Goal: Find contact information

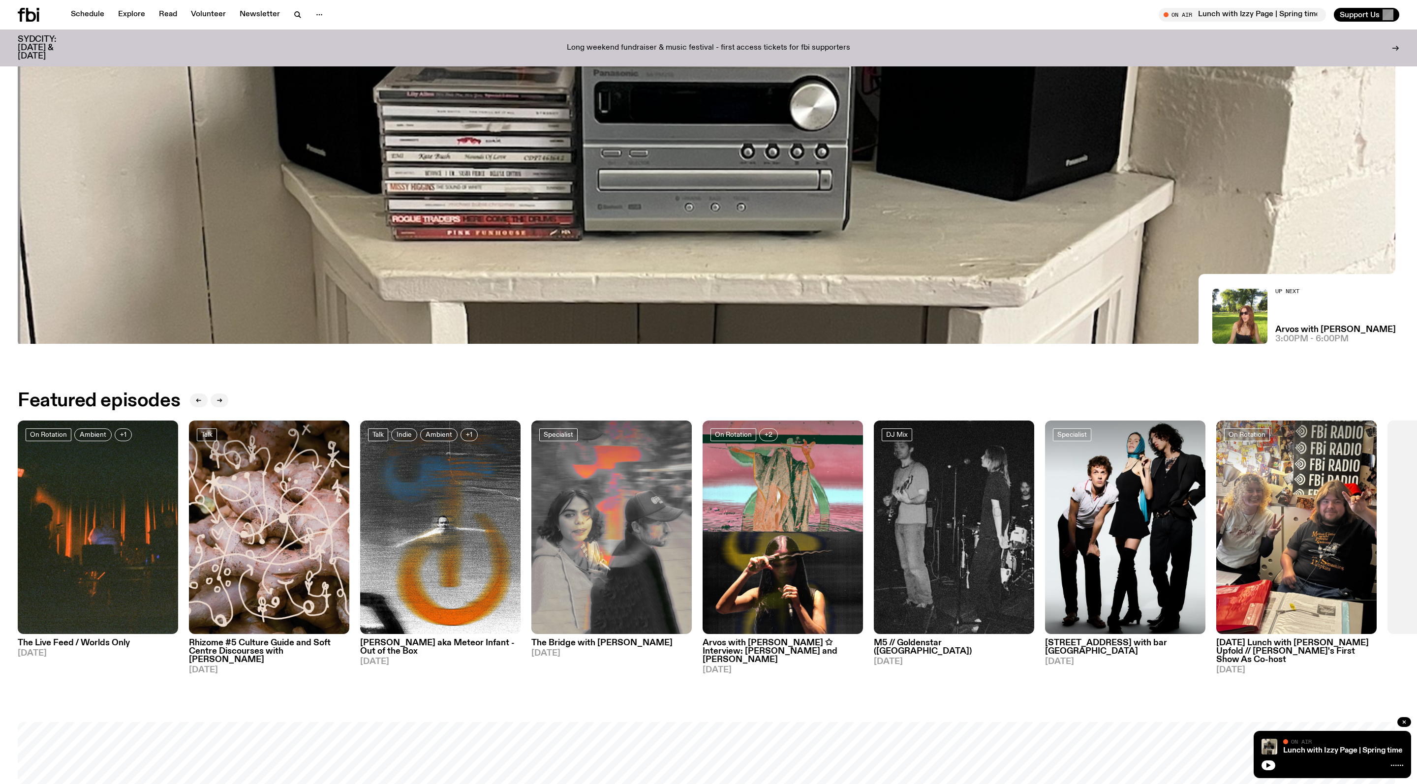
scroll to position [547, 0]
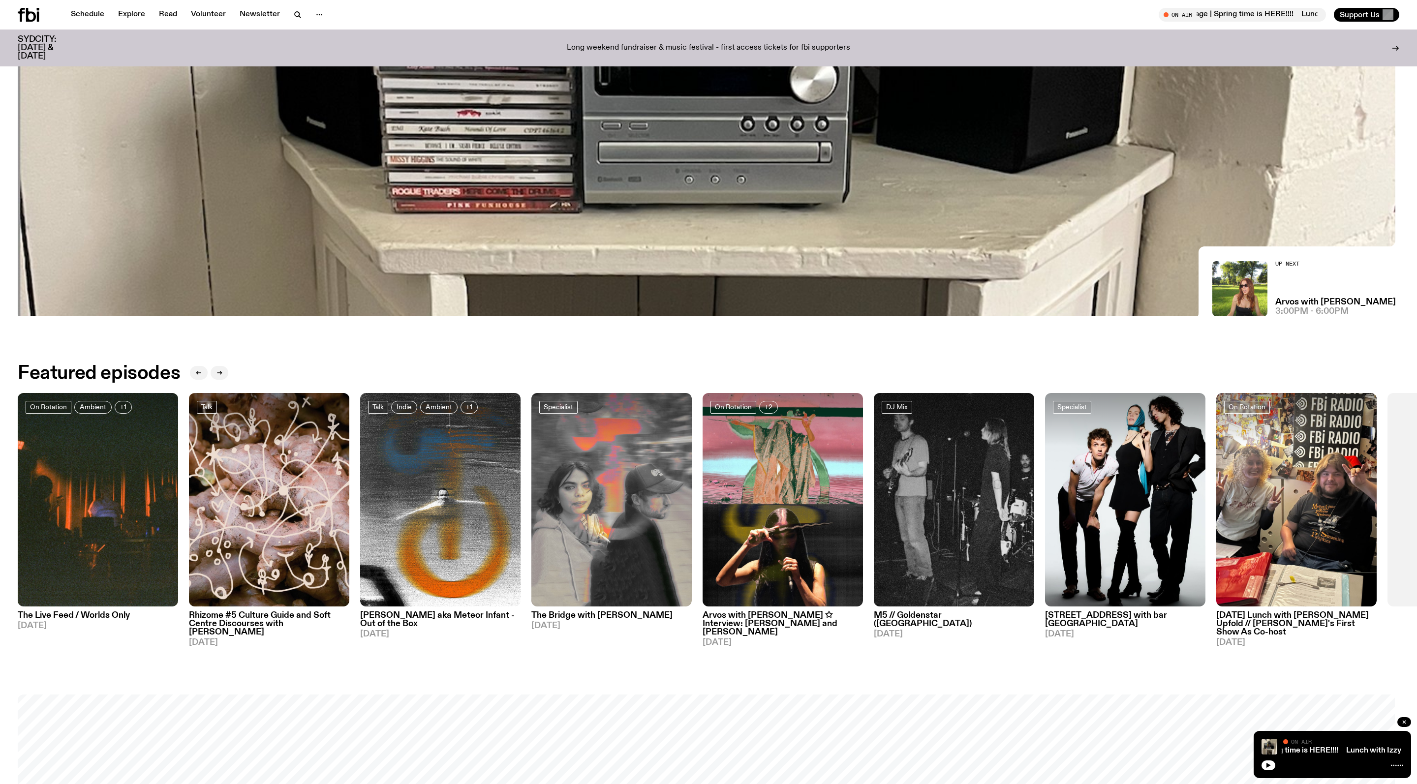
click at [97, 6] on div "Schedule Explore Read Volunteer Newsletter On Air Lunch with Izzy Page | Spring…" at bounding box center [708, 15] width 1417 height 30
click at [97, 8] on nav "Schedule Explore Read Volunteer Newsletter" at bounding box center [197, 15] width 264 height 14
click at [97, 9] on link "Schedule" at bounding box center [87, 15] width 45 height 14
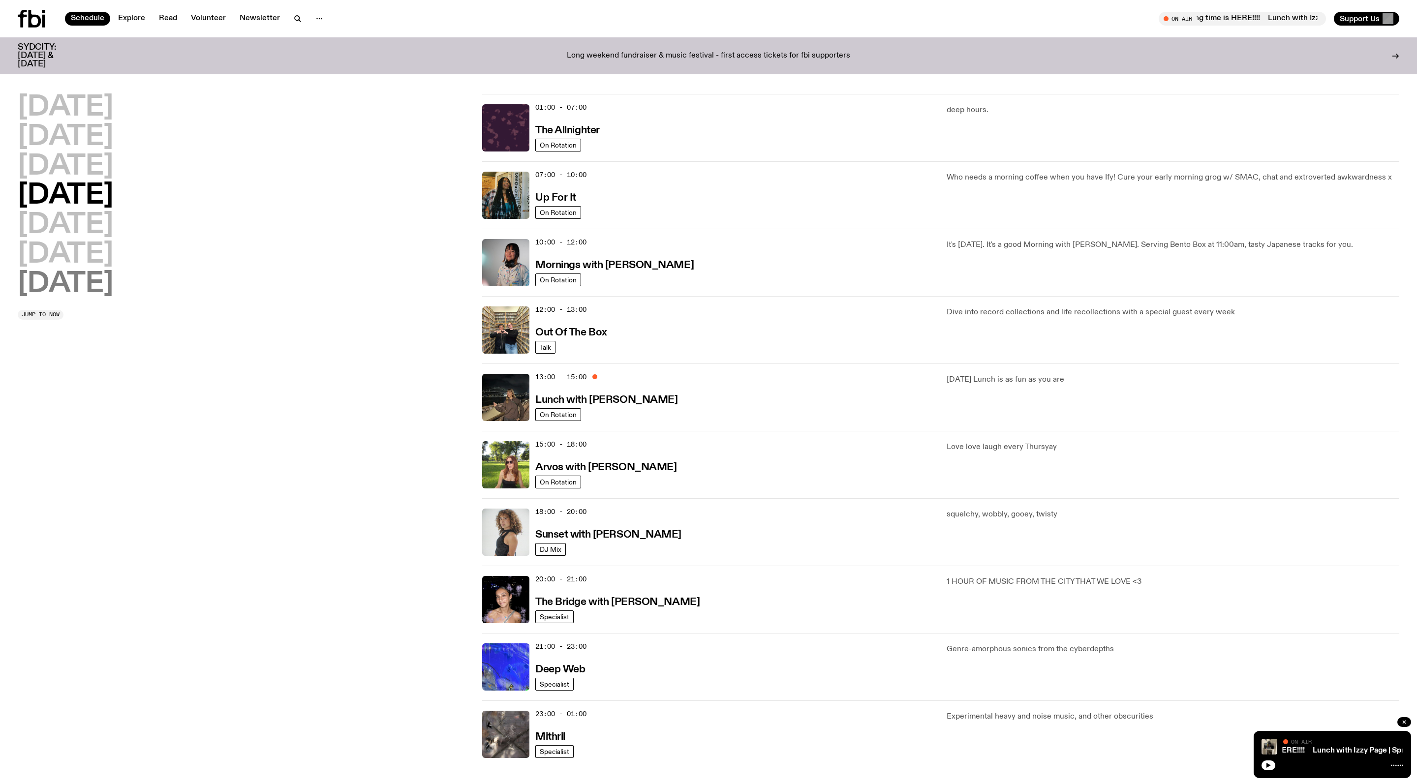
click at [71, 286] on h2 "[DATE]" at bounding box center [65, 285] width 95 height 28
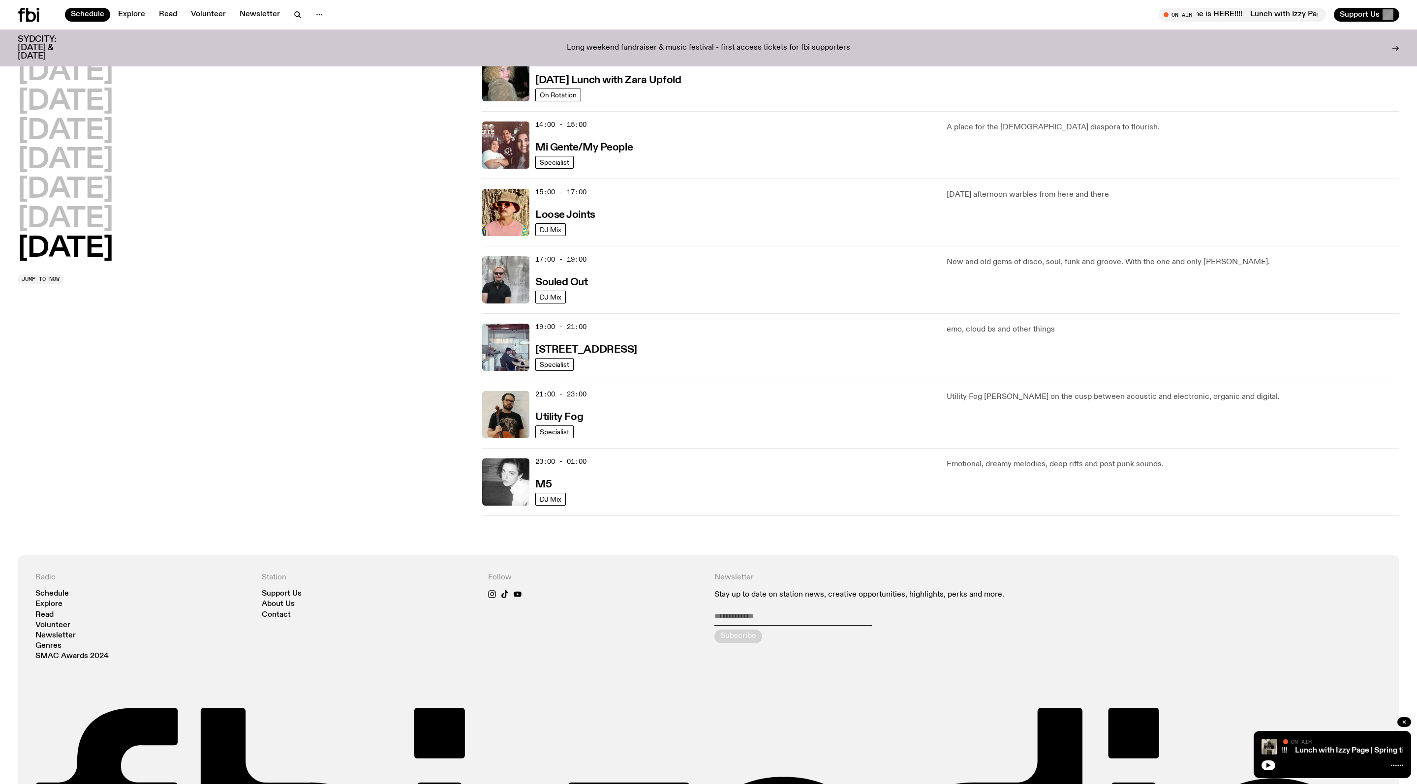
scroll to position [403, 0]
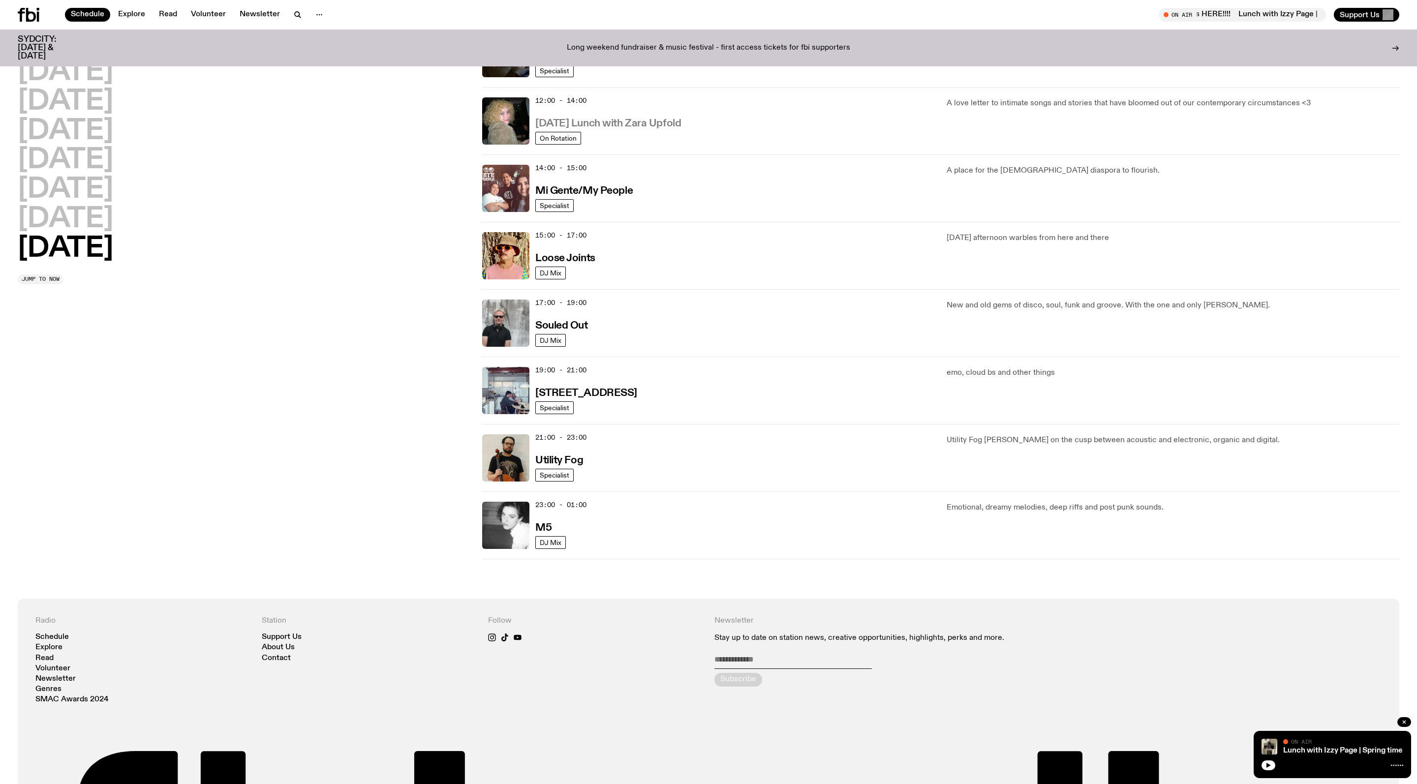
click at [610, 129] on h3 "[DATE] Lunch with Zara Upfold" at bounding box center [608, 124] width 146 height 10
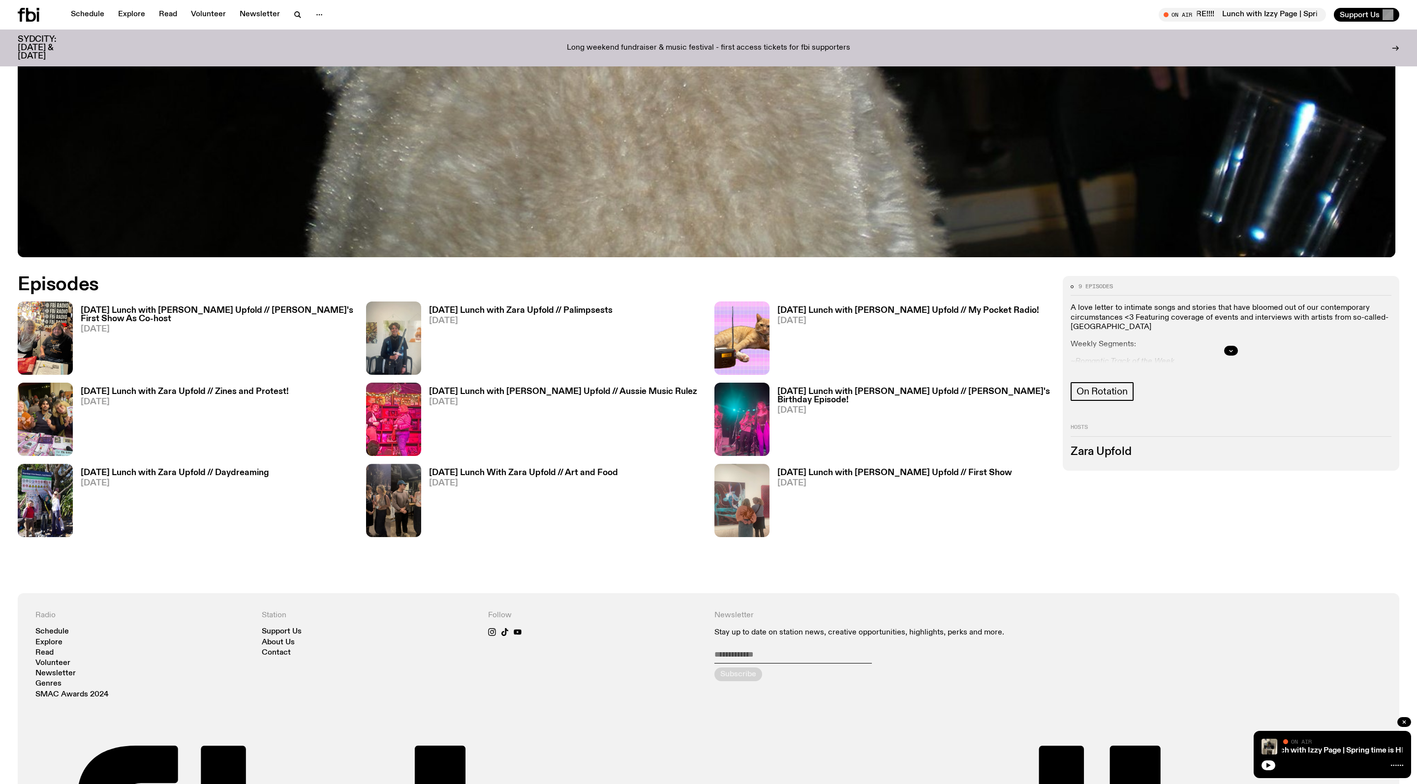
scroll to position [658, 0]
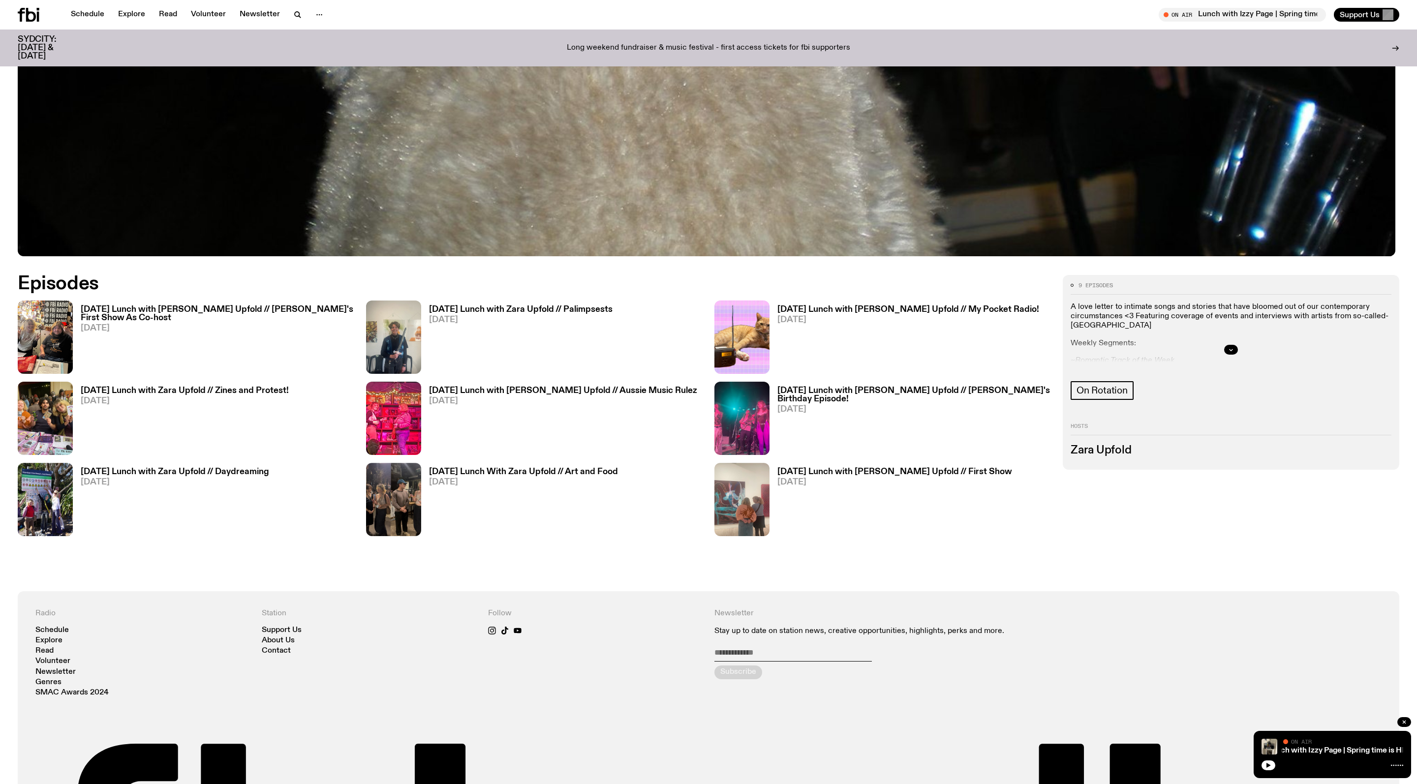
click at [499, 314] on h3 "[DATE] Lunch with Zara Upfold // Palimpsests" at bounding box center [521, 310] width 184 height 8
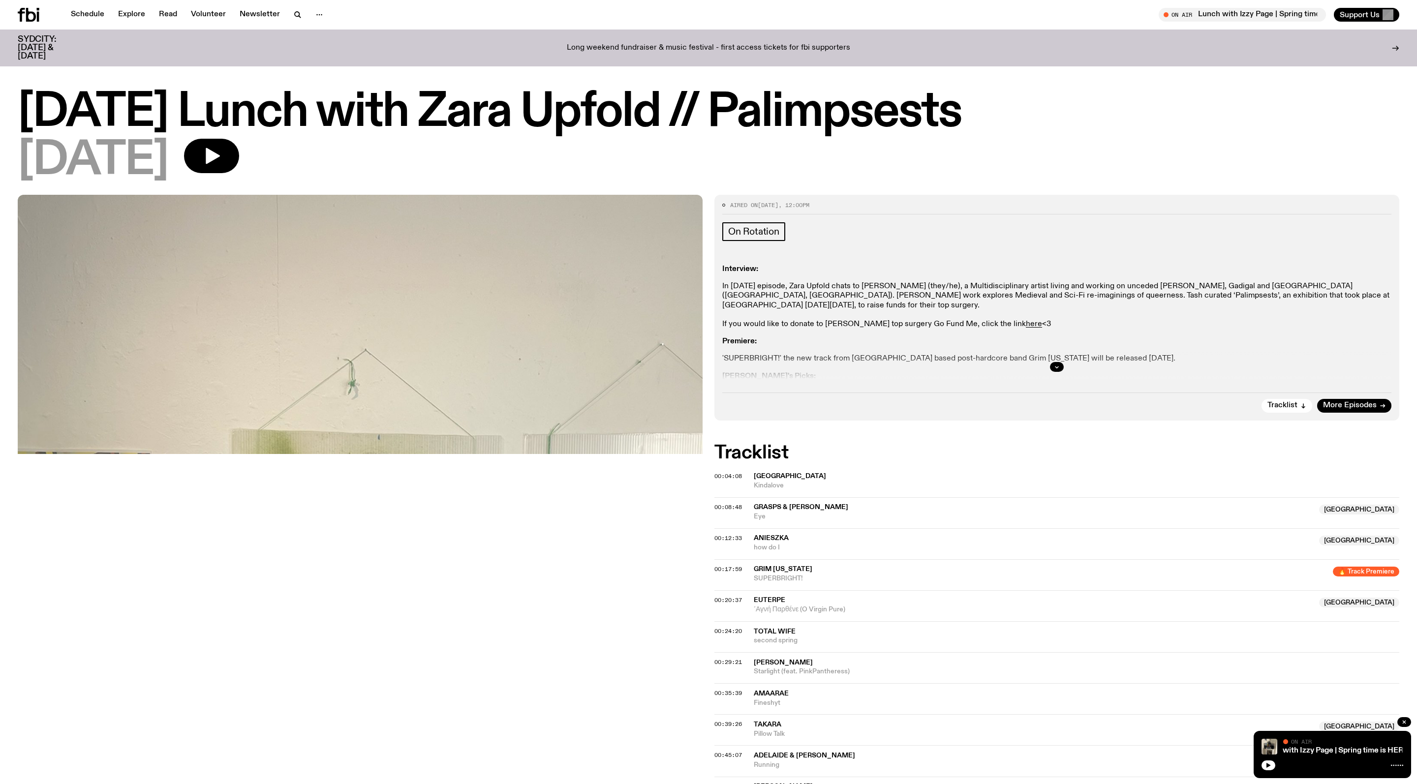
scroll to position [50, 0]
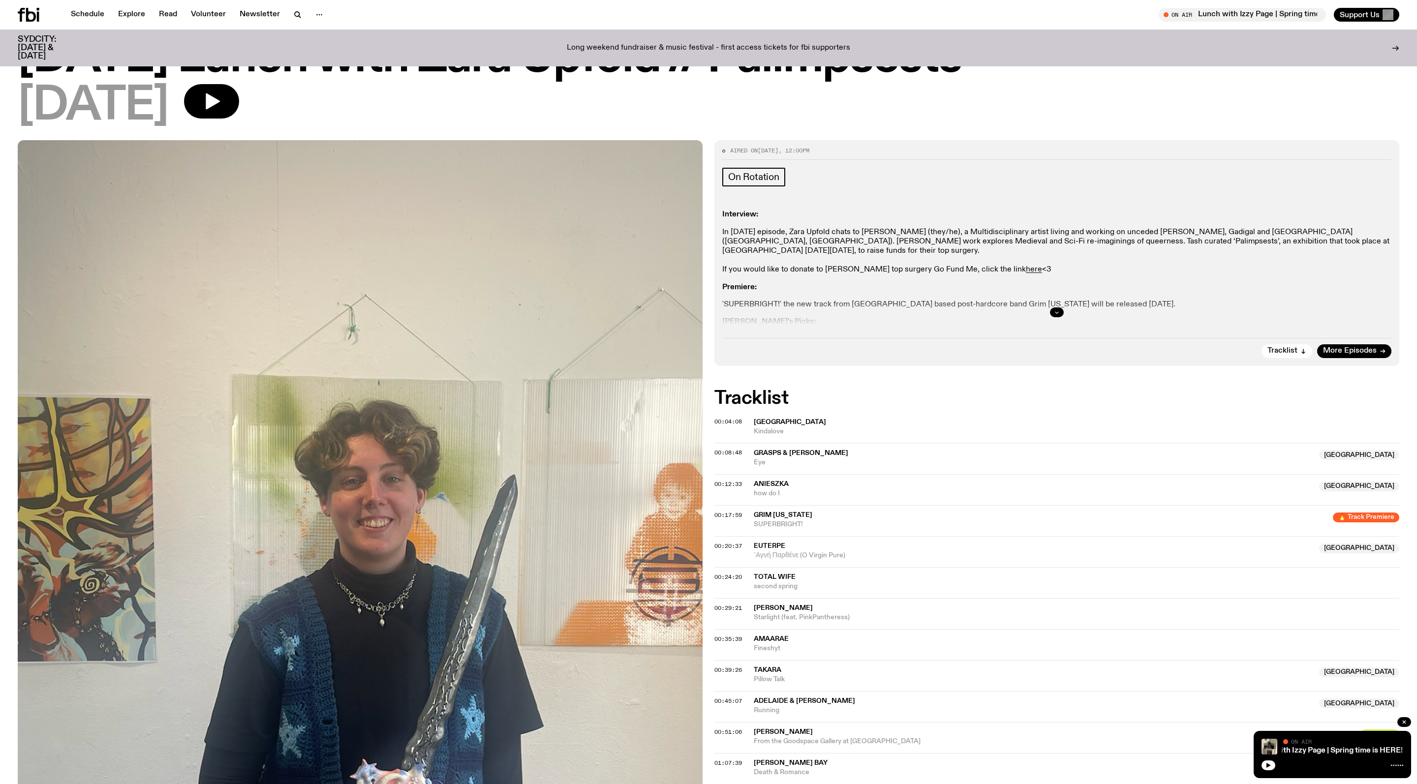
click at [1052, 317] on button "button" at bounding box center [1057, 313] width 14 height 10
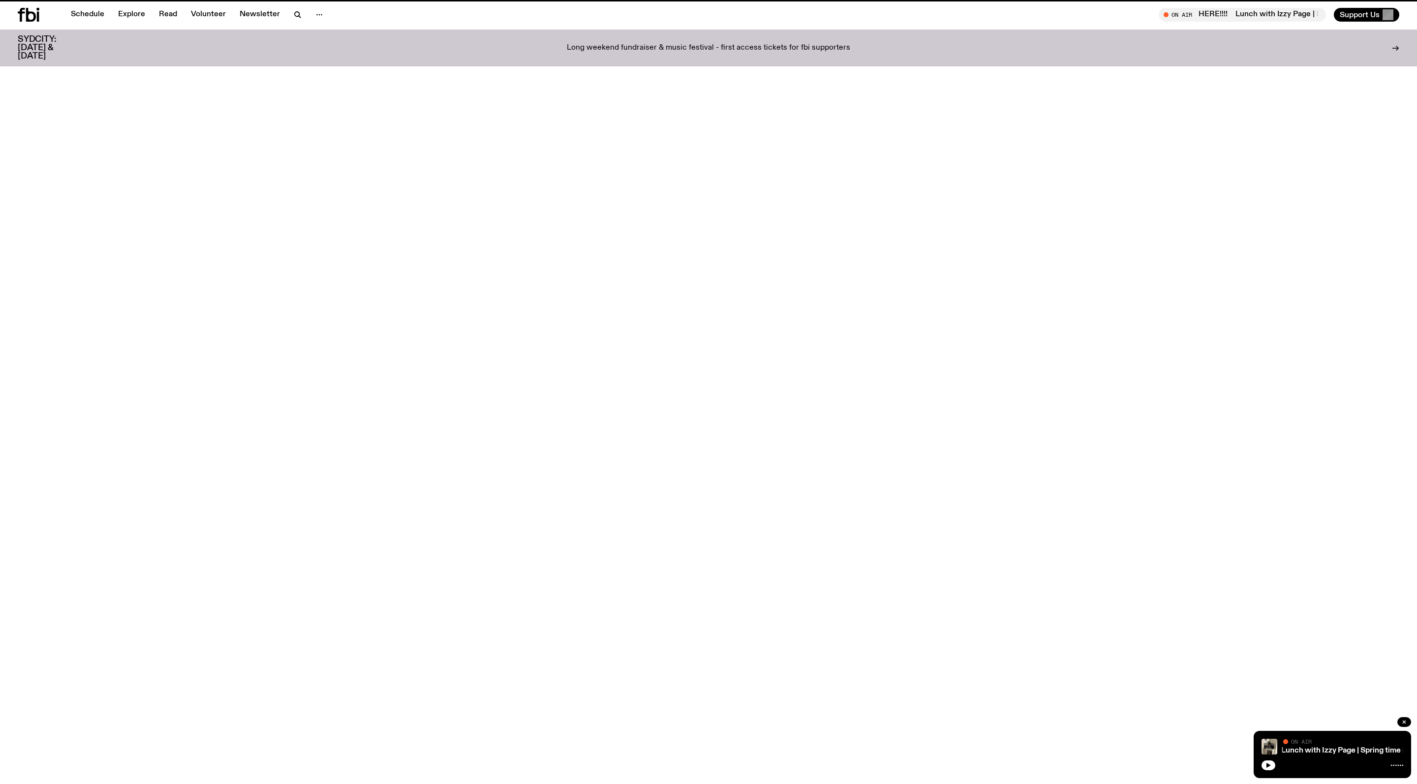
scroll to position [658, 0]
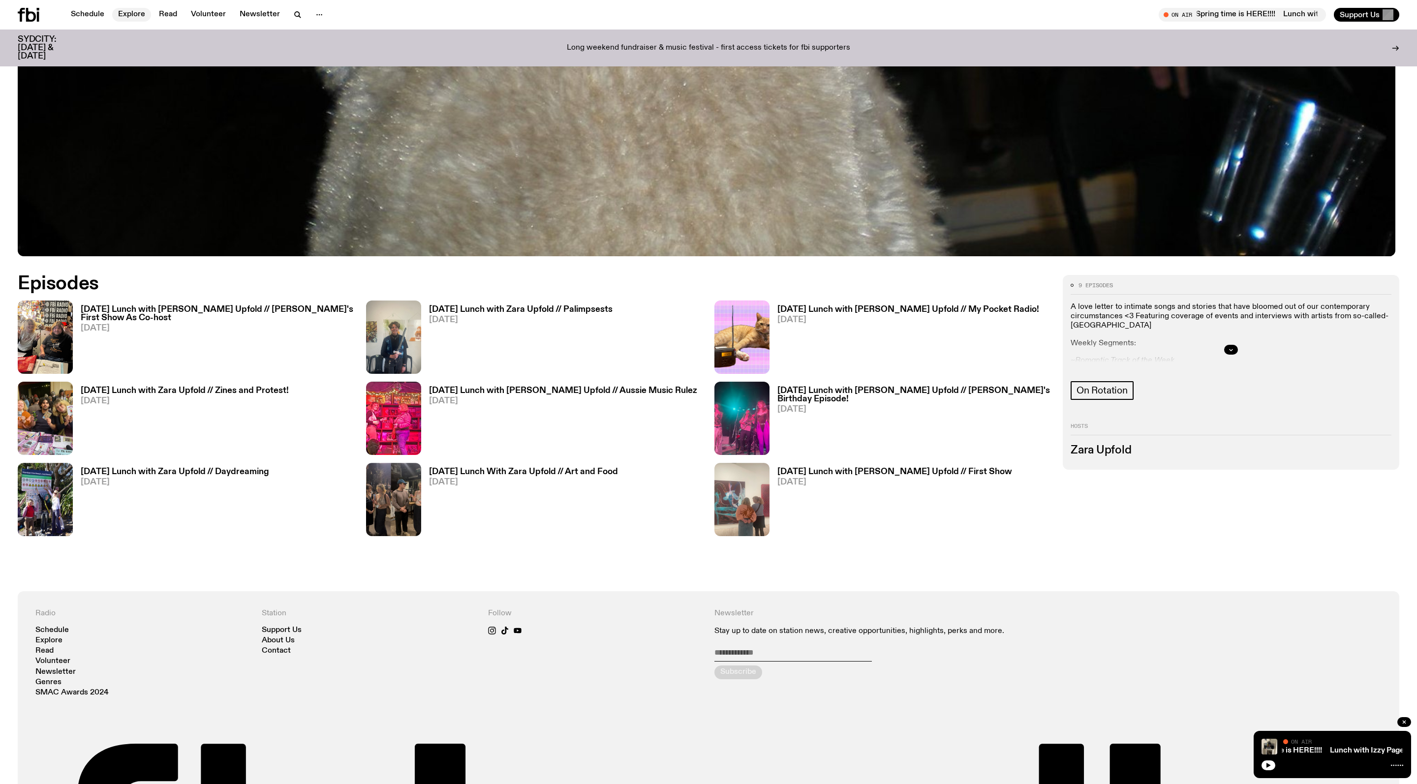
click at [147, 15] on link "Explore" at bounding box center [131, 15] width 39 height 14
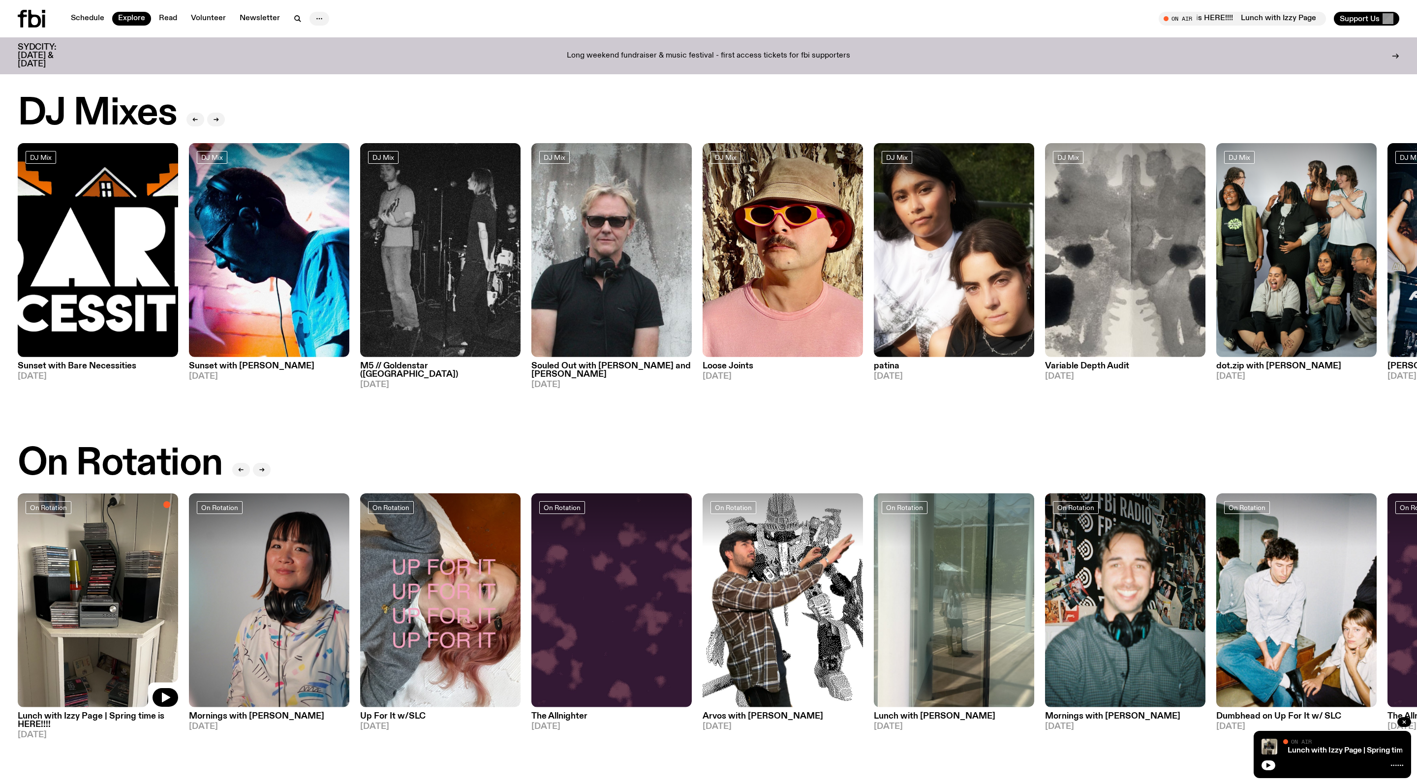
click at [325, 16] on icon "button" at bounding box center [319, 19] width 12 height 12
click at [344, 39] on link "About Us" at bounding box center [319, 39] width 49 height 14
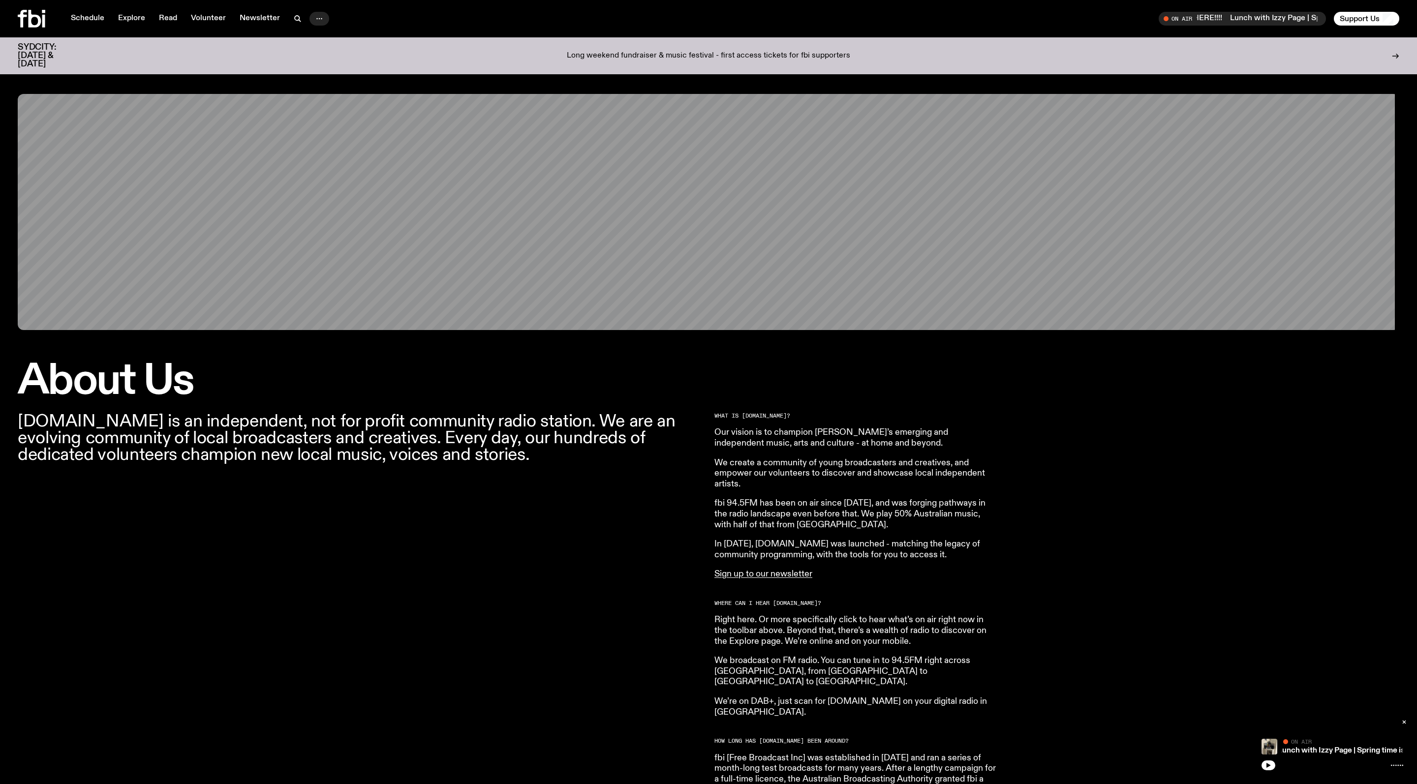
click at [329, 25] on button "button" at bounding box center [320, 19] width 20 height 14
click at [344, 60] on link "Contact" at bounding box center [319, 56] width 49 height 14
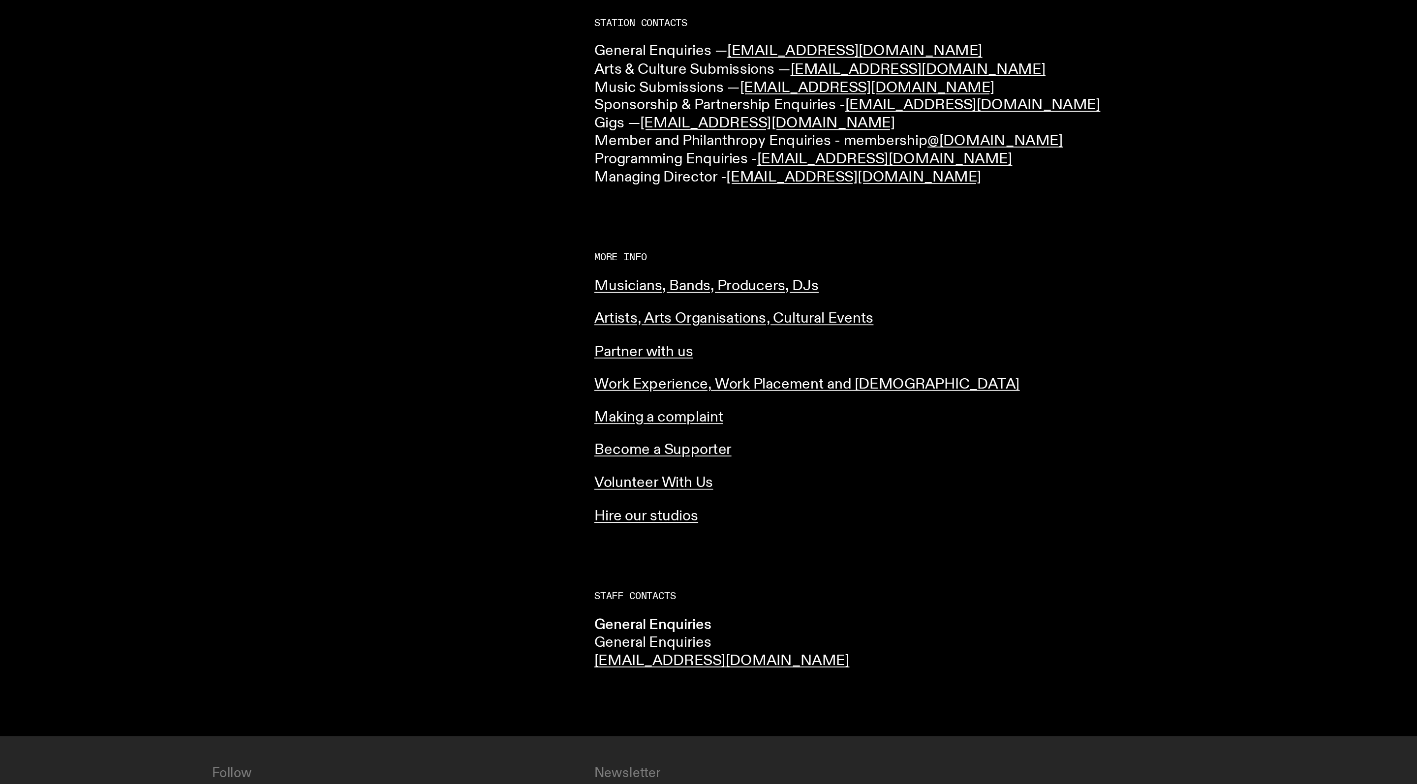
scroll to position [70, 0]
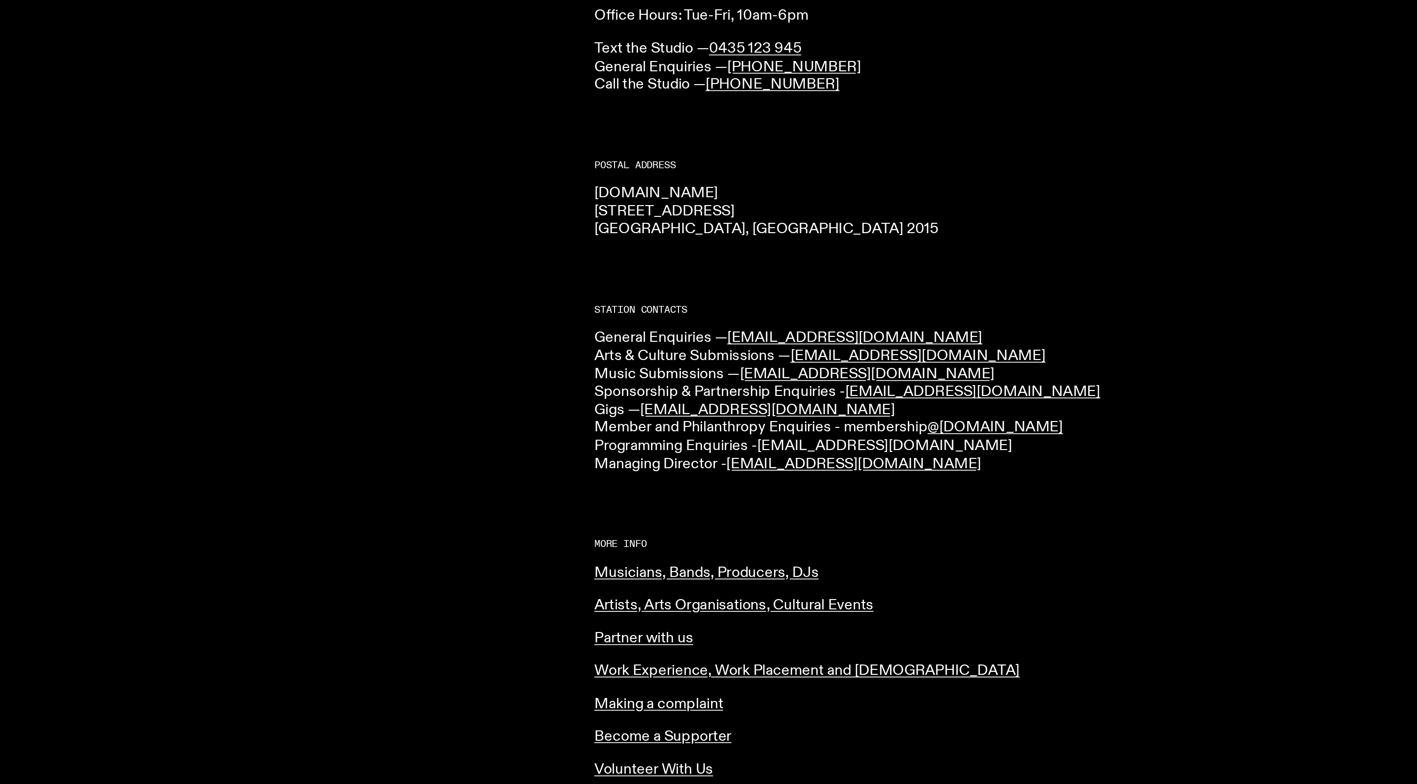
drag, startPoint x: 549, startPoint y: 276, endPoint x: 454, endPoint y: 277, distance: 95.5
click at [714, 277] on p "General Enquiries — [EMAIL_ADDRESS][DOMAIN_NAME] Arts & Culture Submissions — […" at bounding box center [1056, 315] width 685 height 85
copy p "Programming Enquiries - [EMAIL_ADDRESS][DOMAIN_NAME]"
drag, startPoint x: 460, startPoint y: 254, endPoint x: 382, endPoint y: 255, distance: 78.2
click at [714, 273] on p "General Enquiries — [EMAIL_ADDRESS][DOMAIN_NAME] Arts & Culture Submissions — […" at bounding box center [1056, 315] width 685 height 85
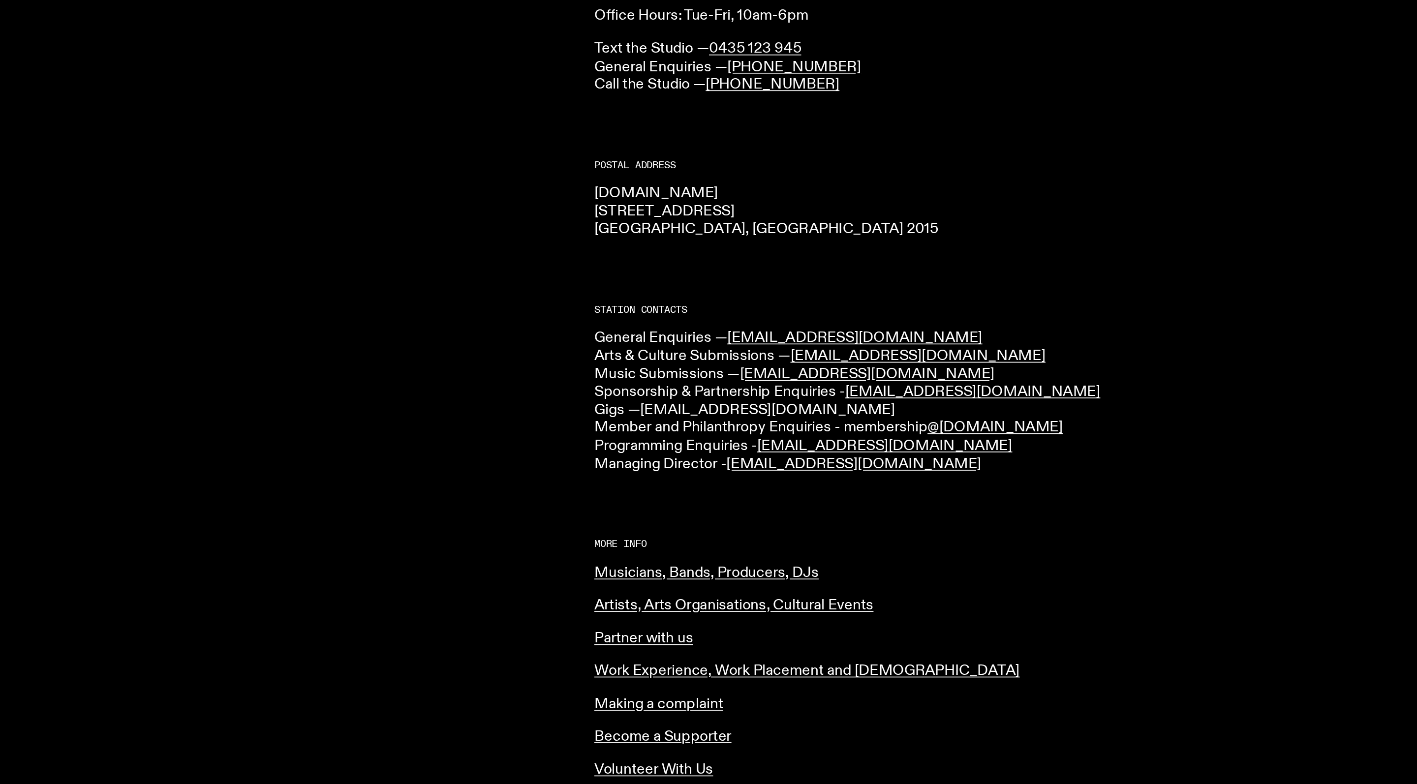
copy p "Gigs — [EMAIL_ADDRESS][DOMAIN_NAME]"
